Goal: Information Seeking & Learning: Learn about a topic

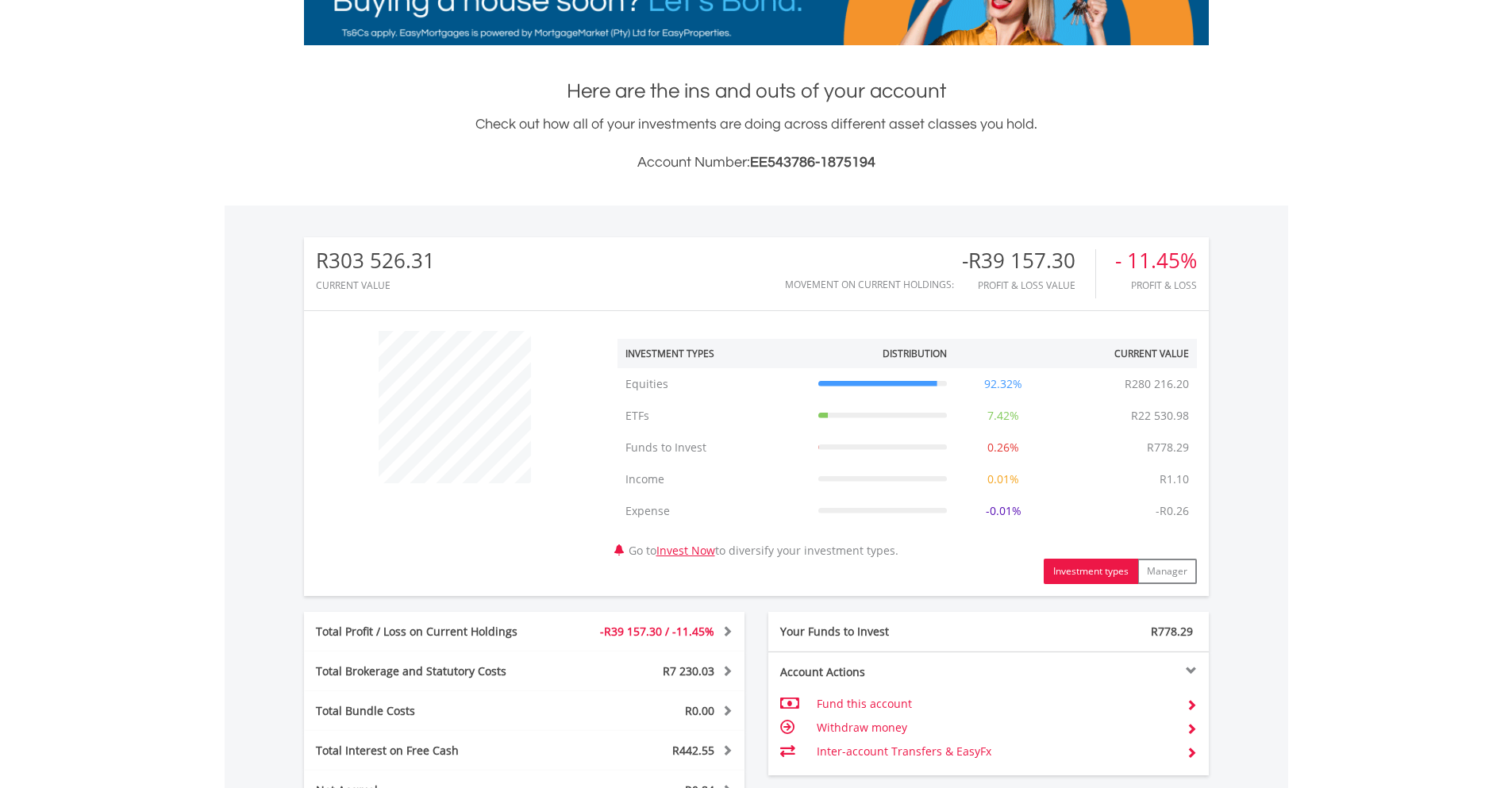
scroll to position [153, 301]
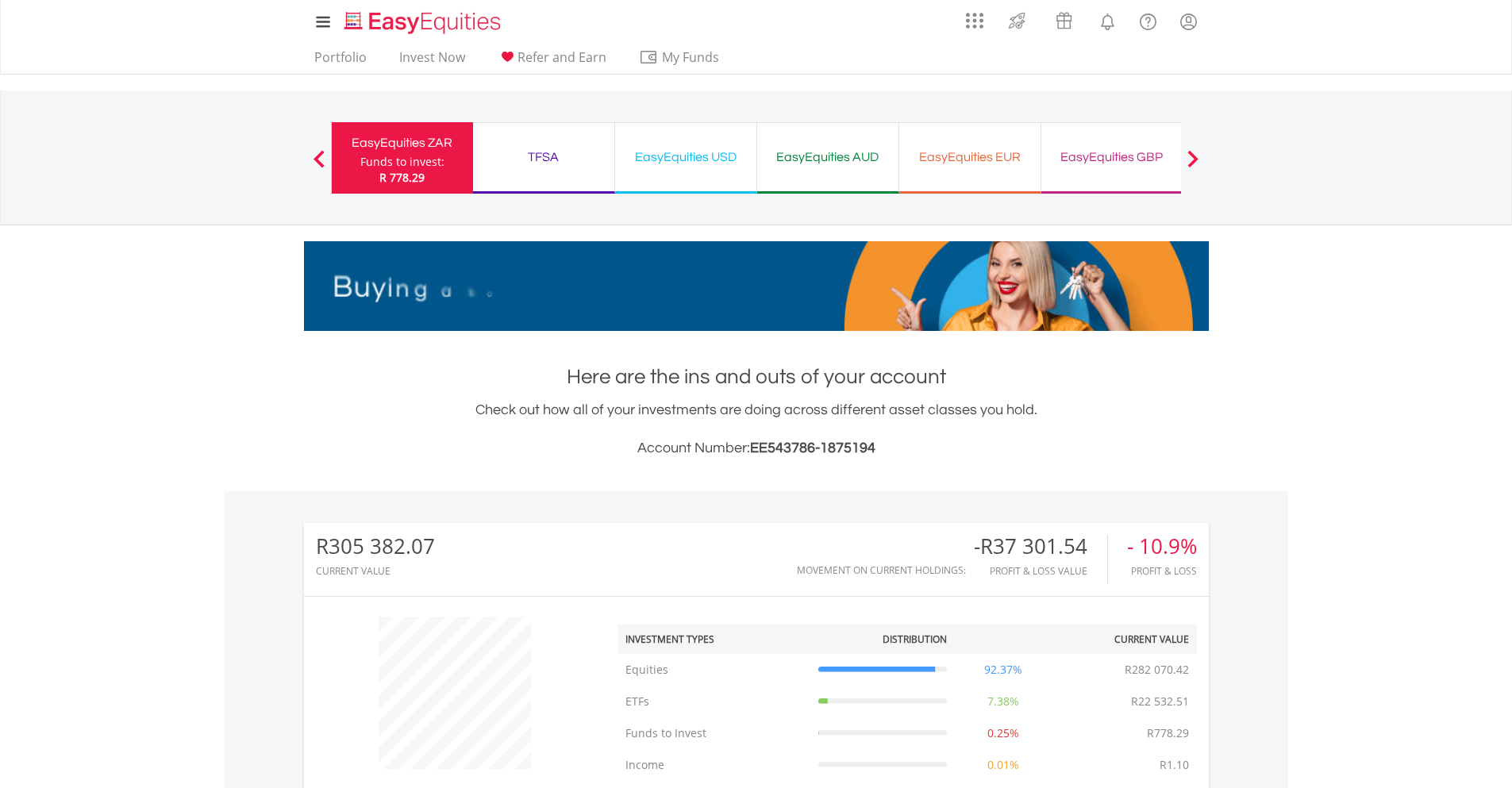
scroll to position [153, 301]
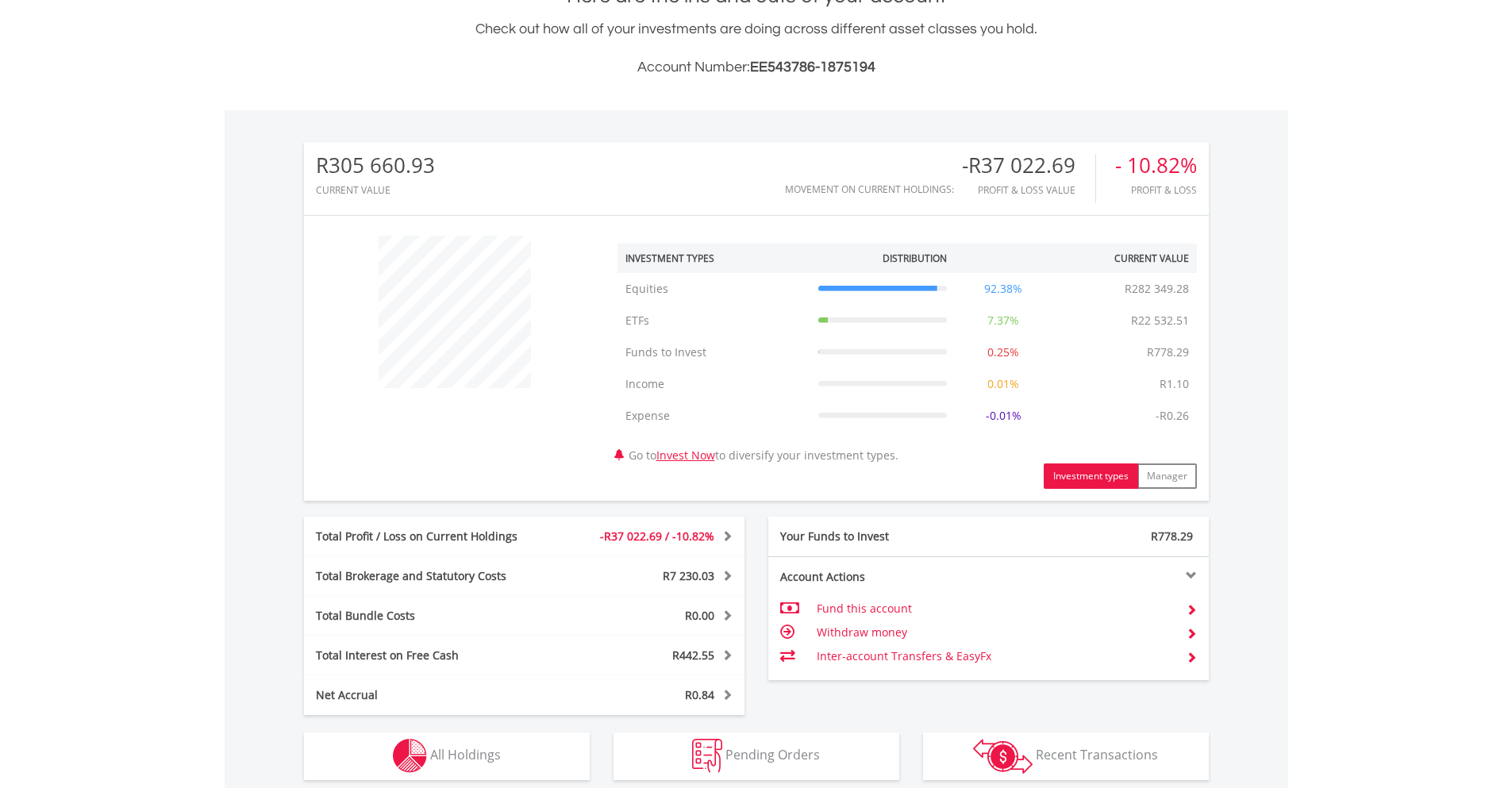
scroll to position [650, 0]
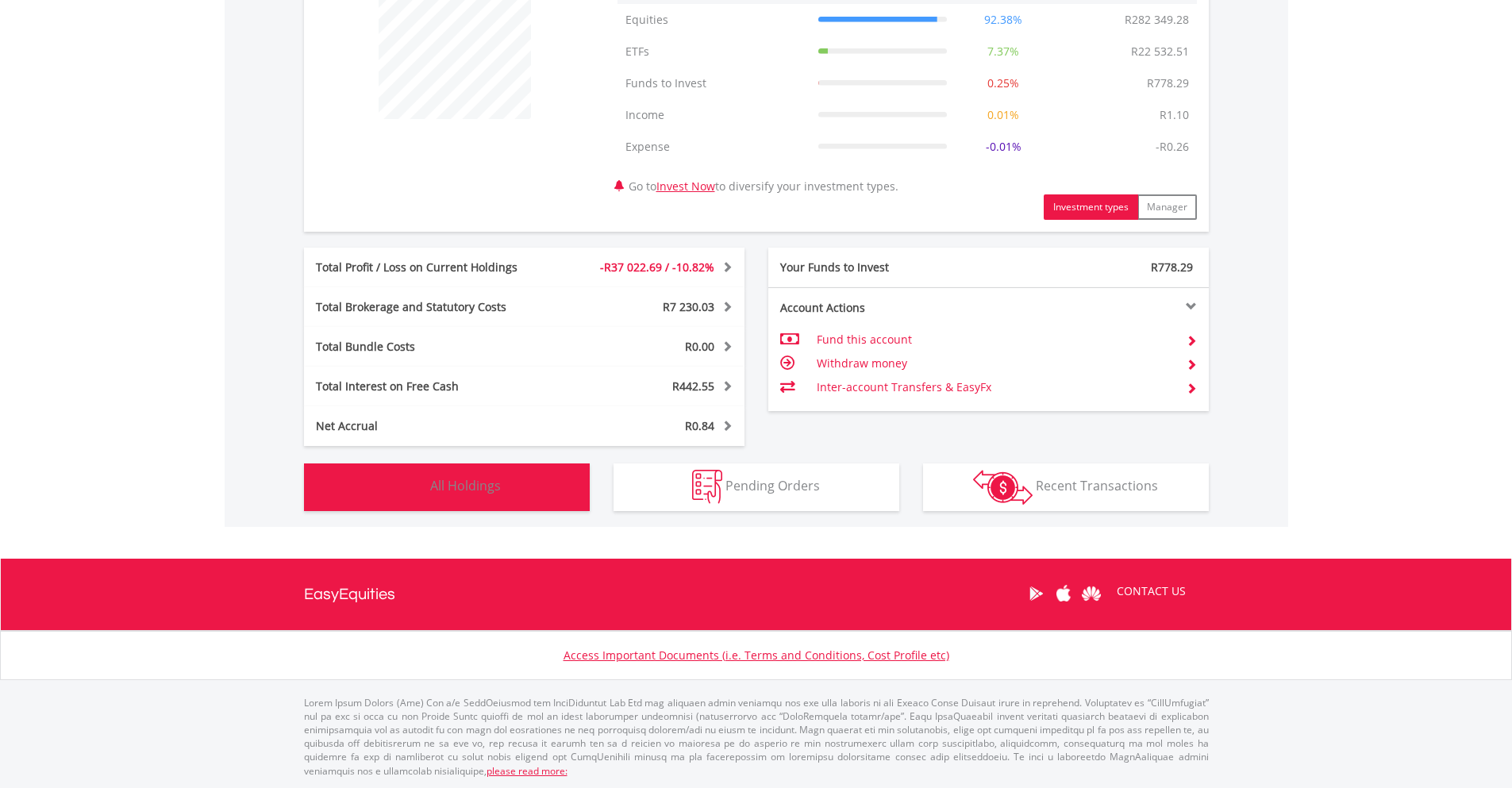
click at [456, 486] on span "All Holdings" at bounding box center [466, 486] width 70 height 18
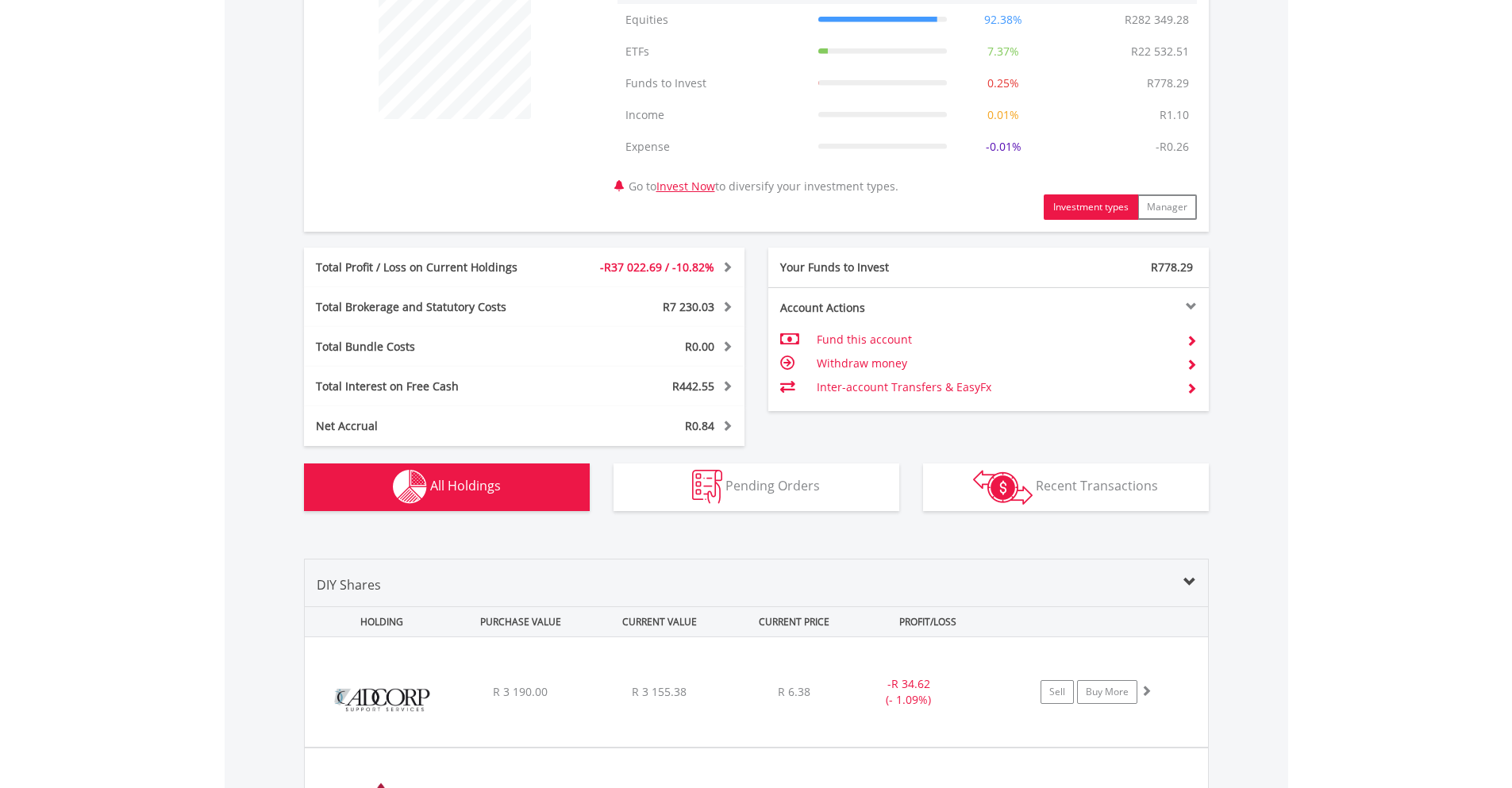
scroll to position [1209, 0]
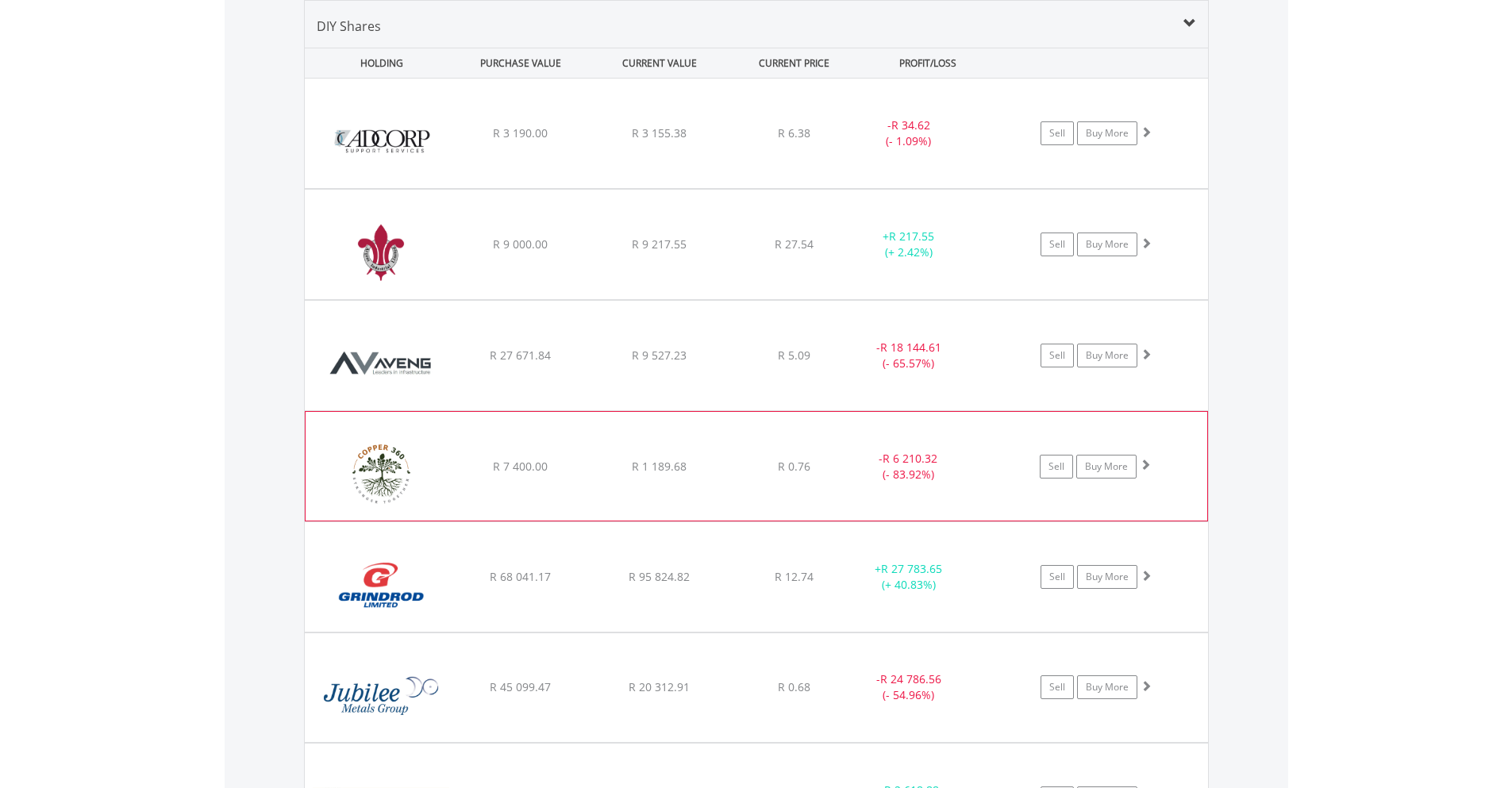
click at [402, 458] on img at bounding box center [382, 474] width 137 height 84
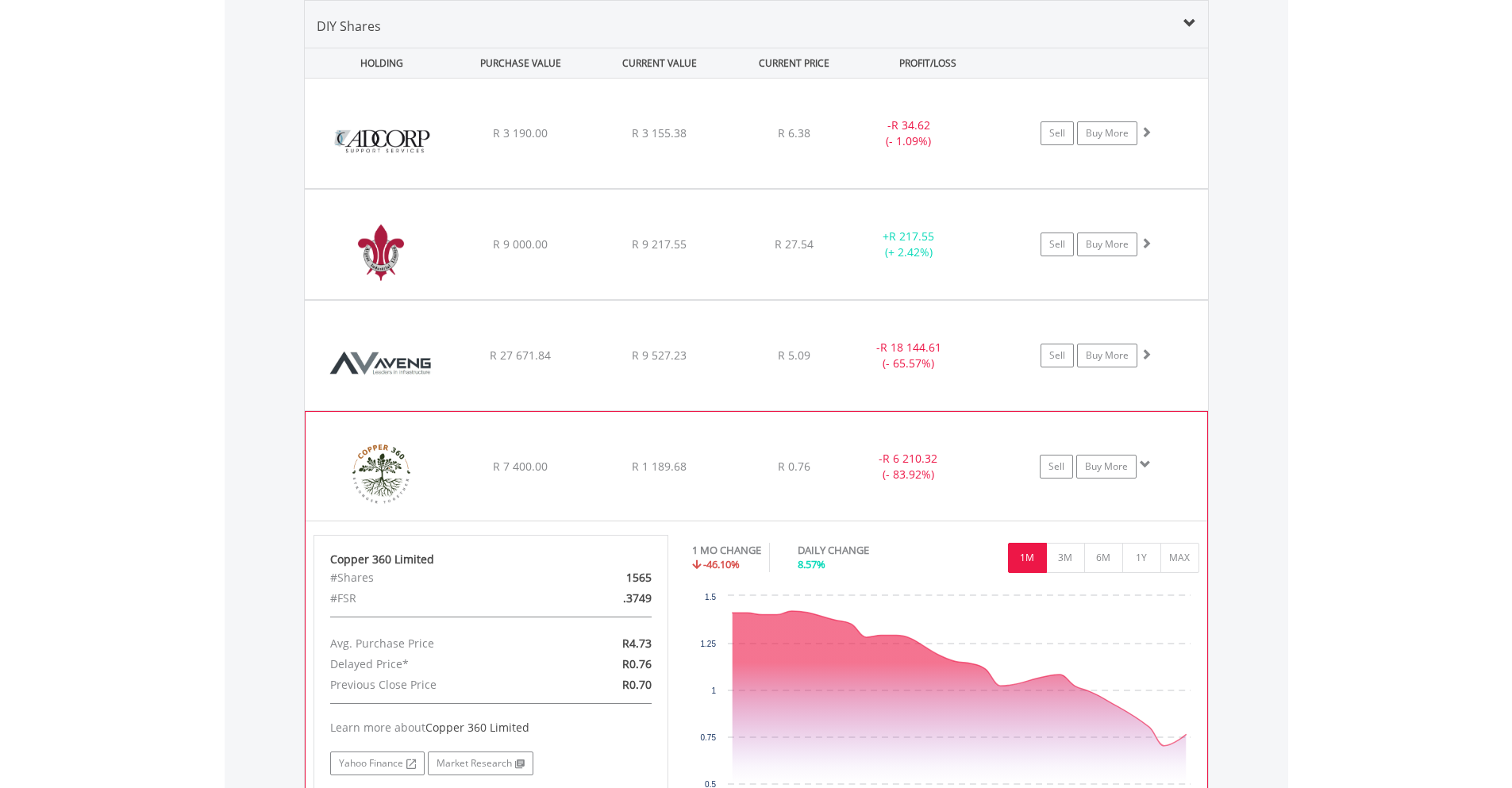
click at [404, 476] on img at bounding box center [382, 474] width 137 height 84
